Goal: Information Seeking & Learning: Find contact information

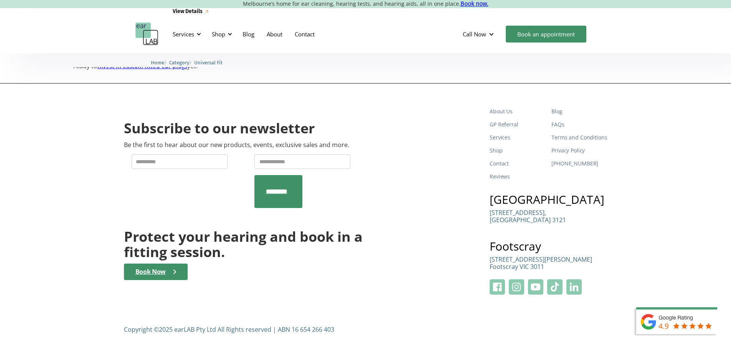
scroll to position [428, 0]
click at [505, 159] on link "Contact" at bounding box center [517, 163] width 56 height 13
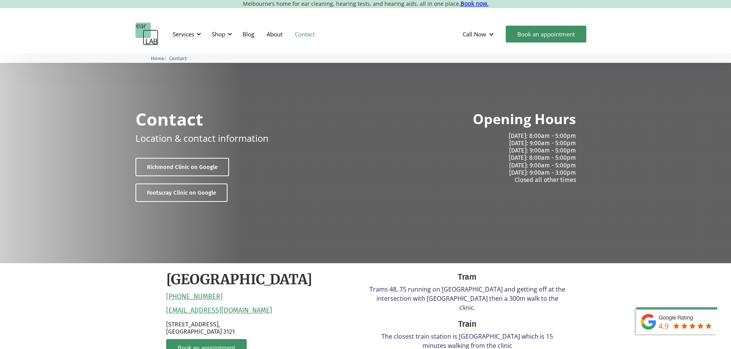
drag, startPoint x: 257, startPoint y: 314, endPoint x: 167, endPoint y: 311, distance: 90.2
drag, startPoint x: 253, startPoint y: 309, endPoint x: 167, endPoint y: 311, distance: 86.3
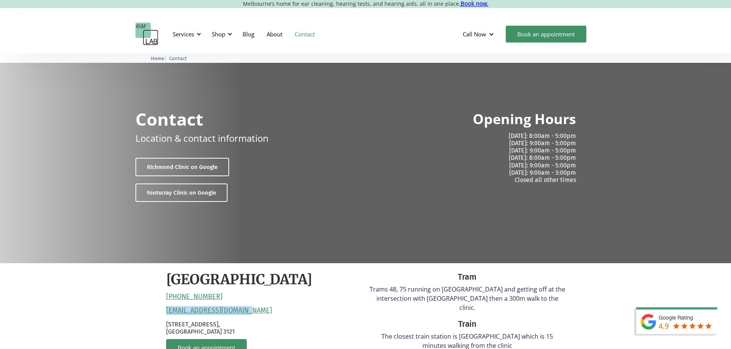
drag, startPoint x: 164, startPoint y: 311, endPoint x: 247, endPoint y: 310, distance: 83.2
copy link "[EMAIL_ADDRESS][DOMAIN_NAME]"
